Goal: Transaction & Acquisition: Purchase product/service

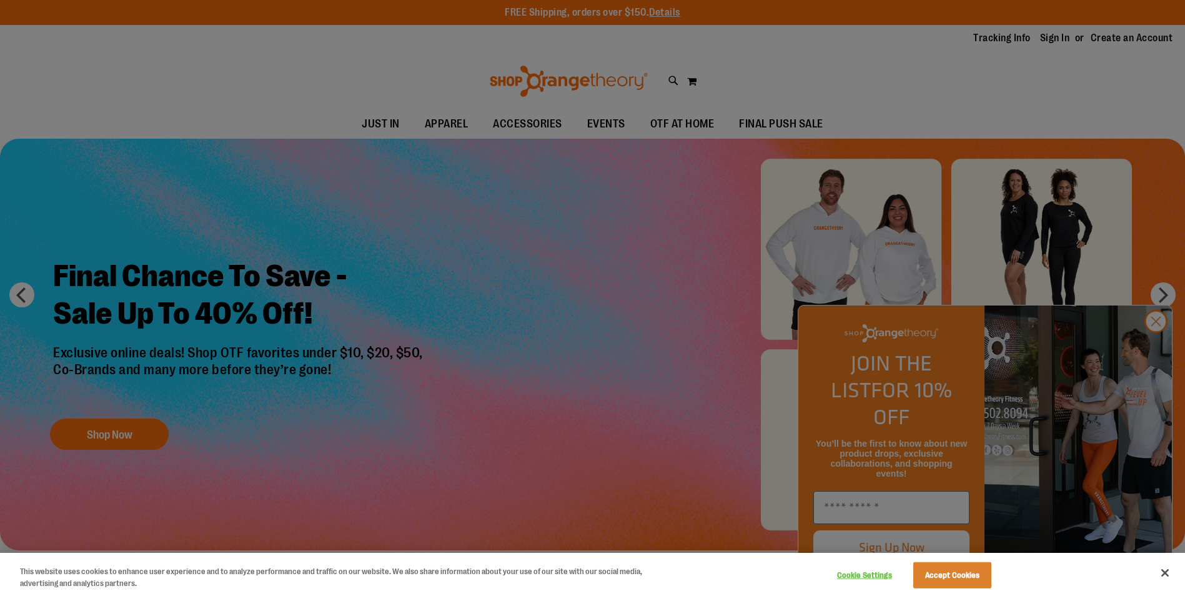
click at [404, 124] on div at bounding box center [592, 298] width 1185 height 596
click at [399, 124] on div at bounding box center [592, 298] width 1185 height 596
click at [384, 124] on div at bounding box center [592, 298] width 1185 height 596
click at [683, 212] on div at bounding box center [592, 298] width 1185 height 596
click at [1169, 575] on button "Close" at bounding box center [1164, 572] width 27 height 27
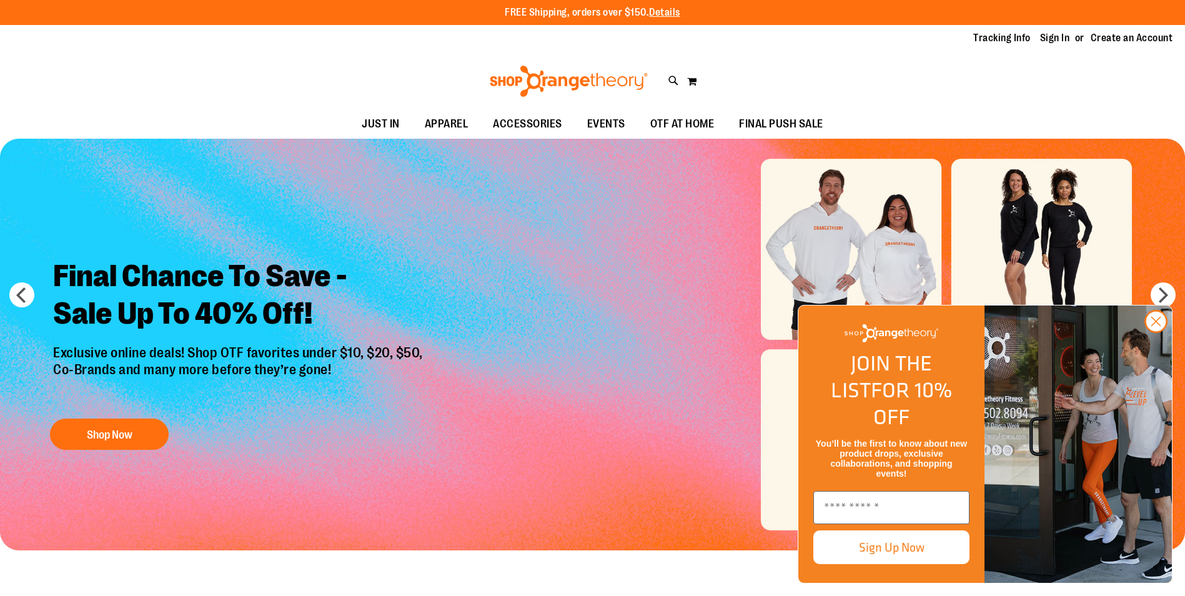
drag, startPoint x: 652, startPoint y: 304, endPoint x: 541, endPoint y: 189, distance: 159.5
click at [652, 303] on img "Slide 1 of 6" at bounding box center [592, 345] width 1185 height 412
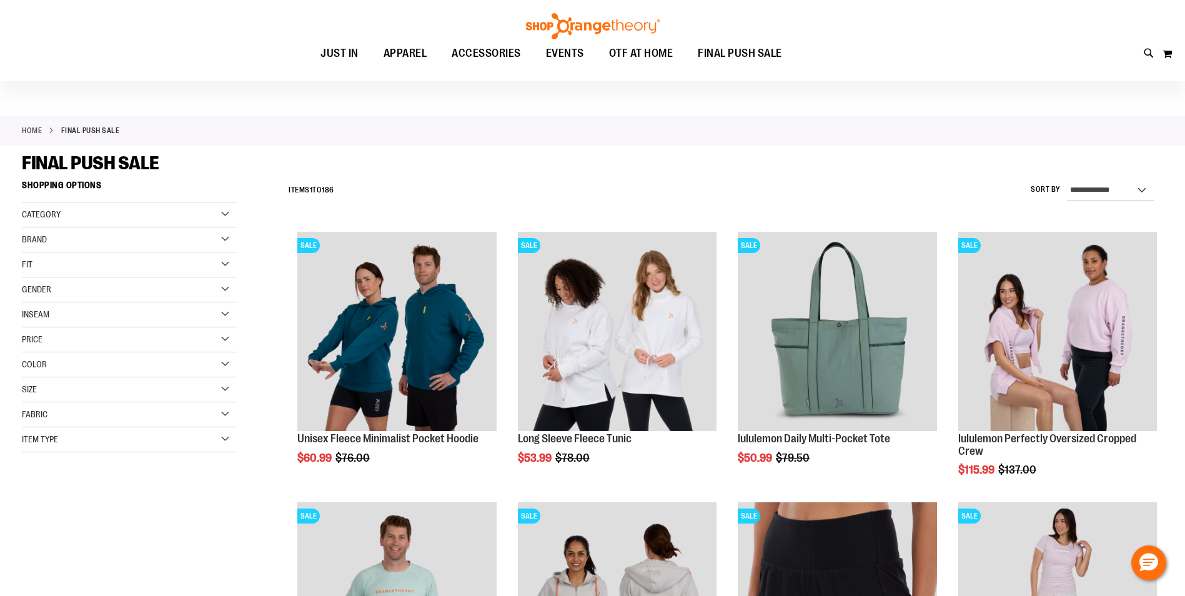
scroll to position [62, 0]
